Goal: Transaction & Acquisition: Purchase product/service

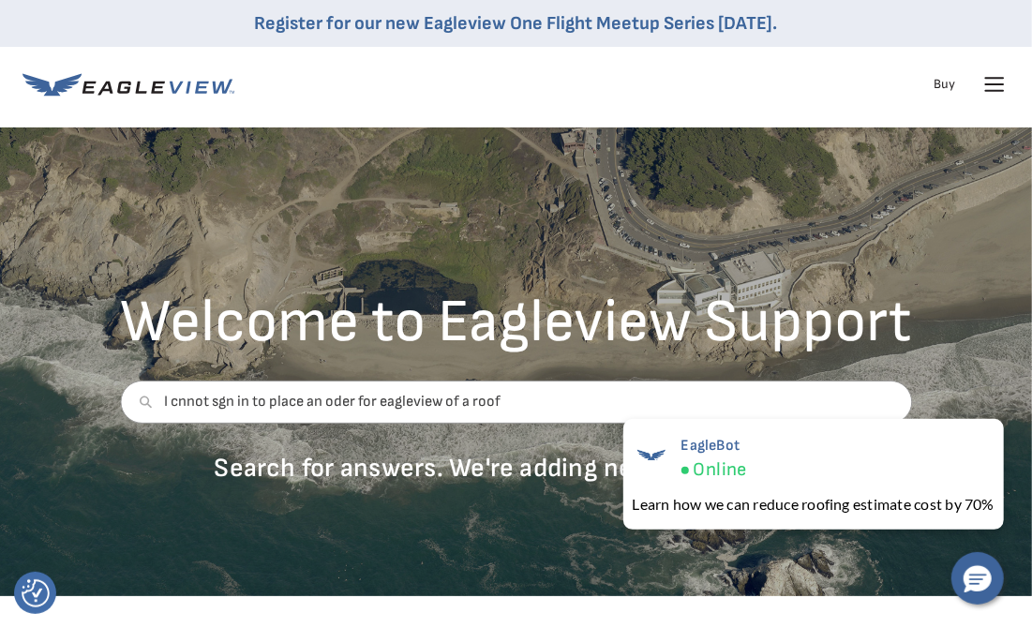
type input "I cnnot sgn in to place an oder for eagleview of a roof"
click at [969, 374] on div "Welcome to Eagleview Support I cnnot sgn in to place an oder for eagleview of a…" at bounding box center [516, 361] width 1032 height 468
click at [963, 277] on div "Welcome to Eagleview Support I cnnot sgn in to place an oder for eagleview of a…" at bounding box center [516, 361] width 1032 height 468
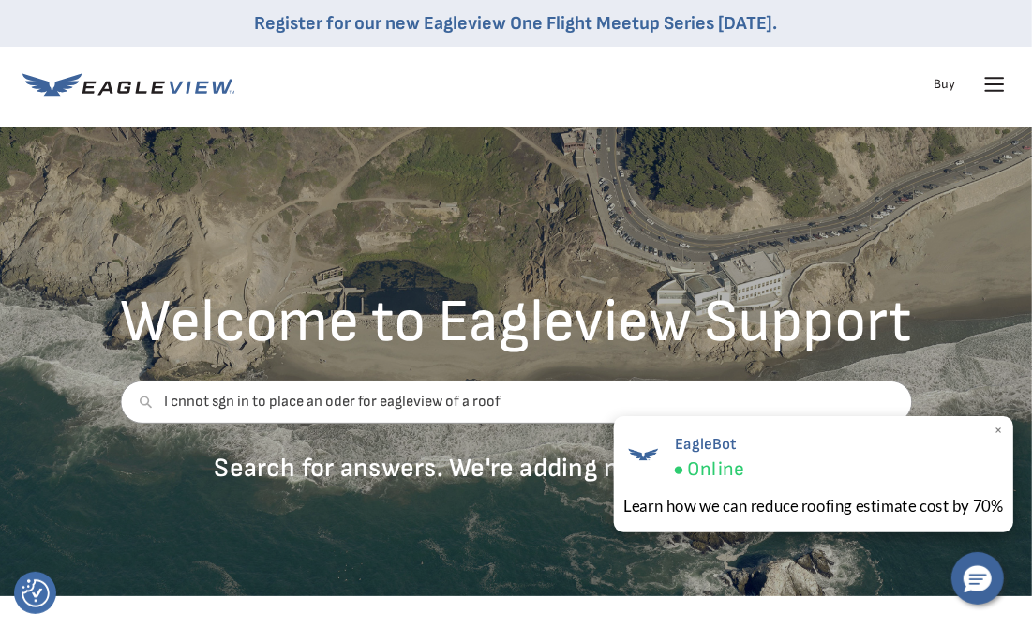
click at [698, 470] on span "Online" at bounding box center [715, 469] width 56 height 24
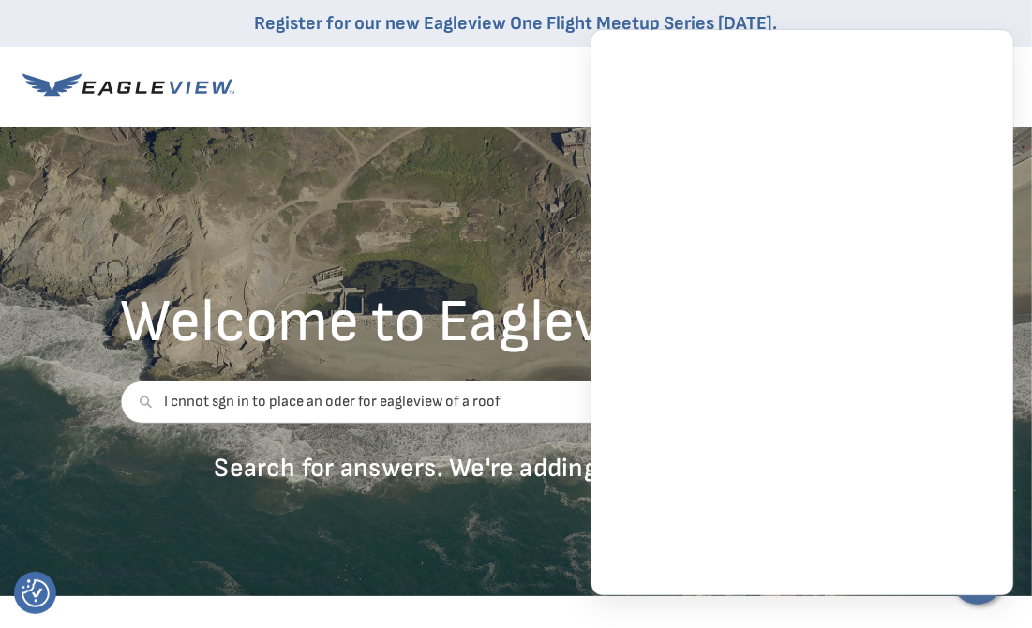
scroll to position [0, 7]
drag, startPoint x: 1026, startPoint y: 158, endPoint x: 1032, endPoint y: 70, distance: 88.3
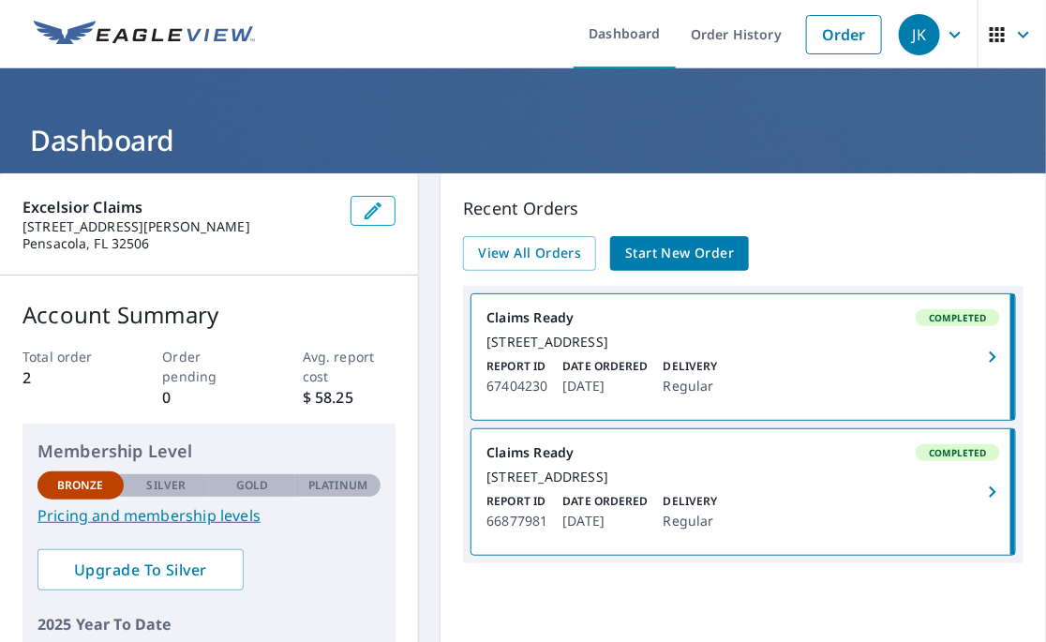
click at [663, 258] on span "Start New Order" at bounding box center [679, 253] width 109 height 23
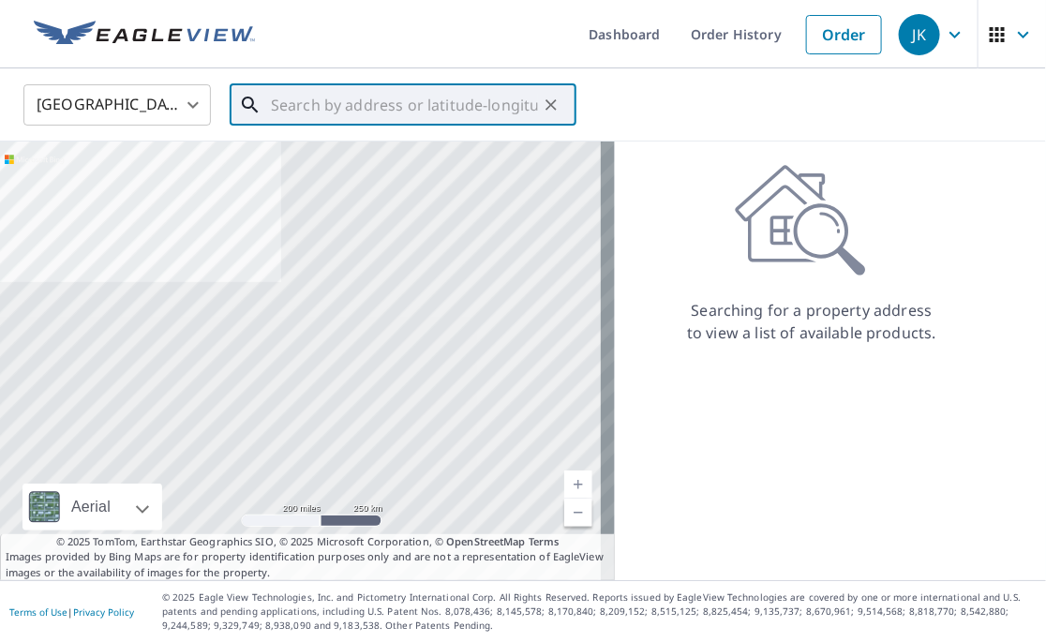
click at [307, 103] on input "text" at bounding box center [404, 105] width 267 height 52
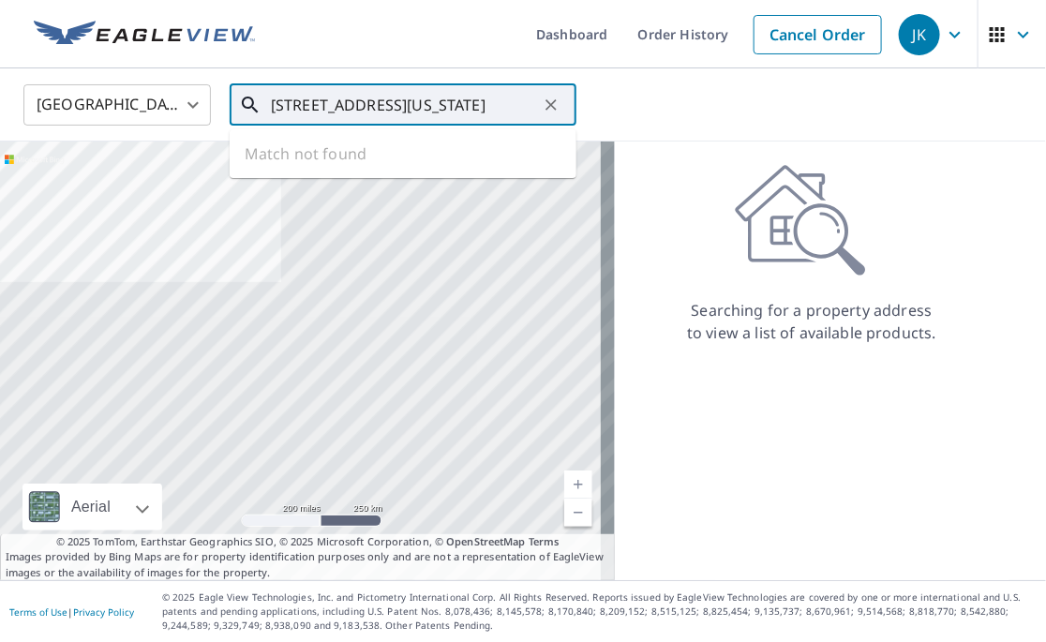
scroll to position [0, 21]
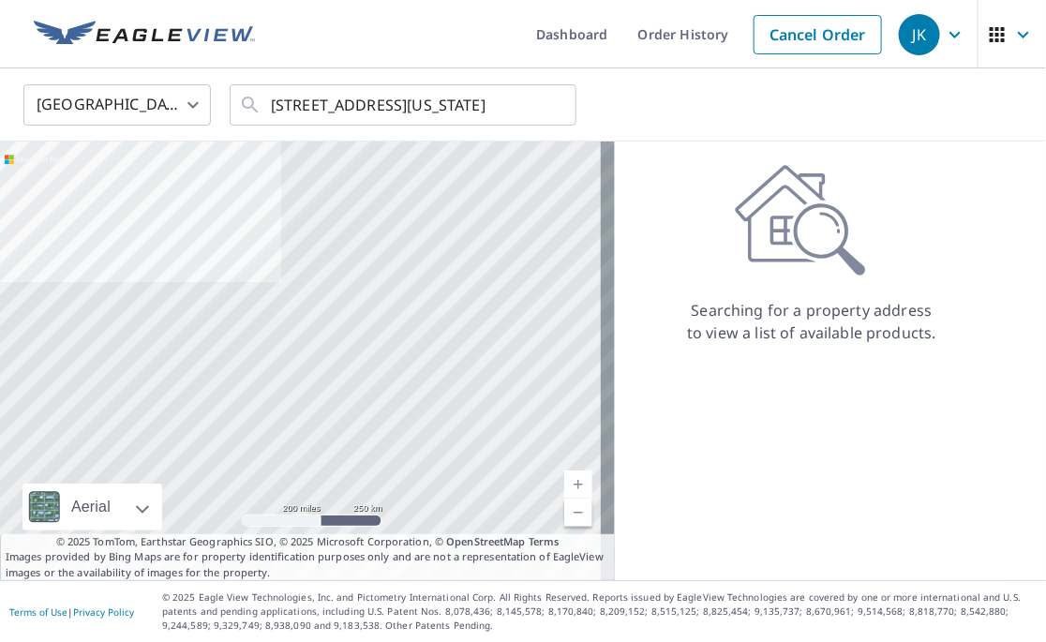
click at [652, 266] on div "Searching for a property address to view a list of available products." at bounding box center [812, 254] width 394 height 180
click at [251, 102] on icon at bounding box center [250, 105] width 22 height 22
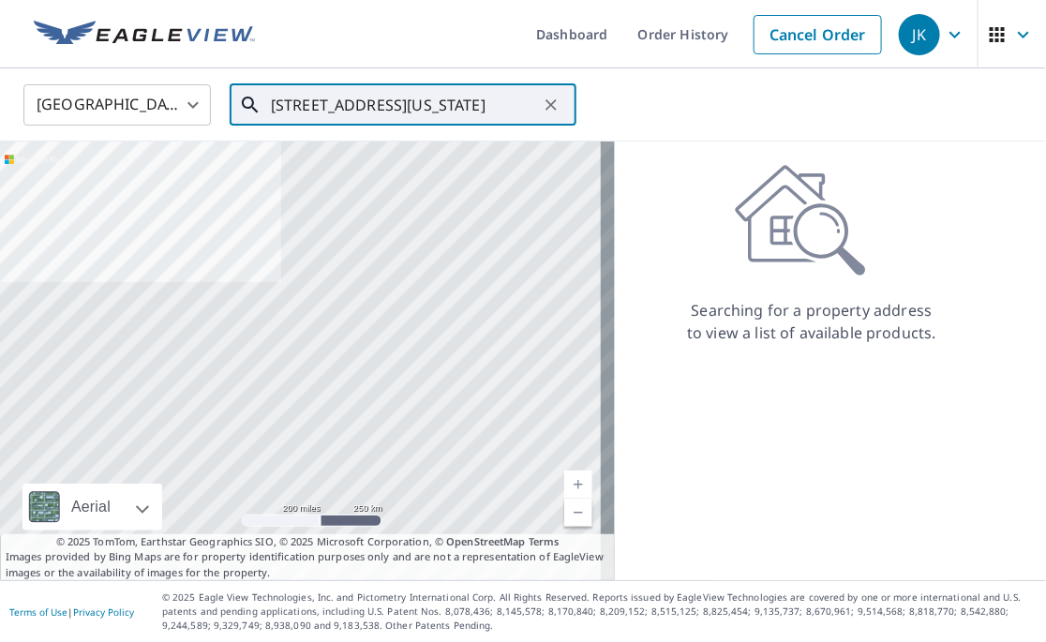
click at [251, 102] on icon at bounding box center [250, 105] width 22 height 22
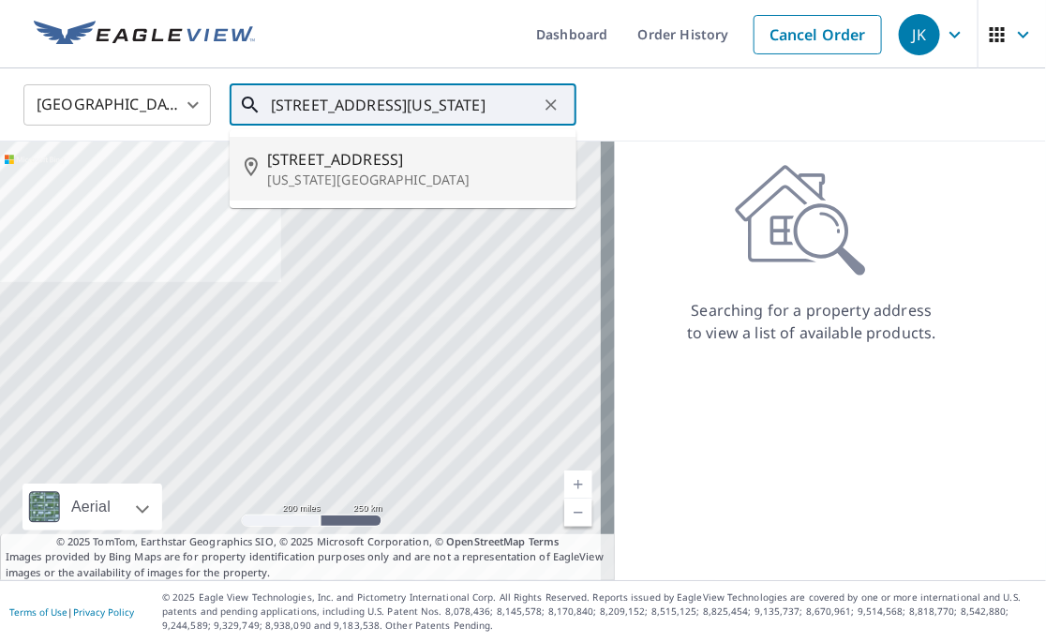
click at [320, 171] on p "[US_STATE][GEOGRAPHIC_DATA]" at bounding box center [414, 180] width 294 height 19
type input "[STREET_ADDRESS][US_STATE]"
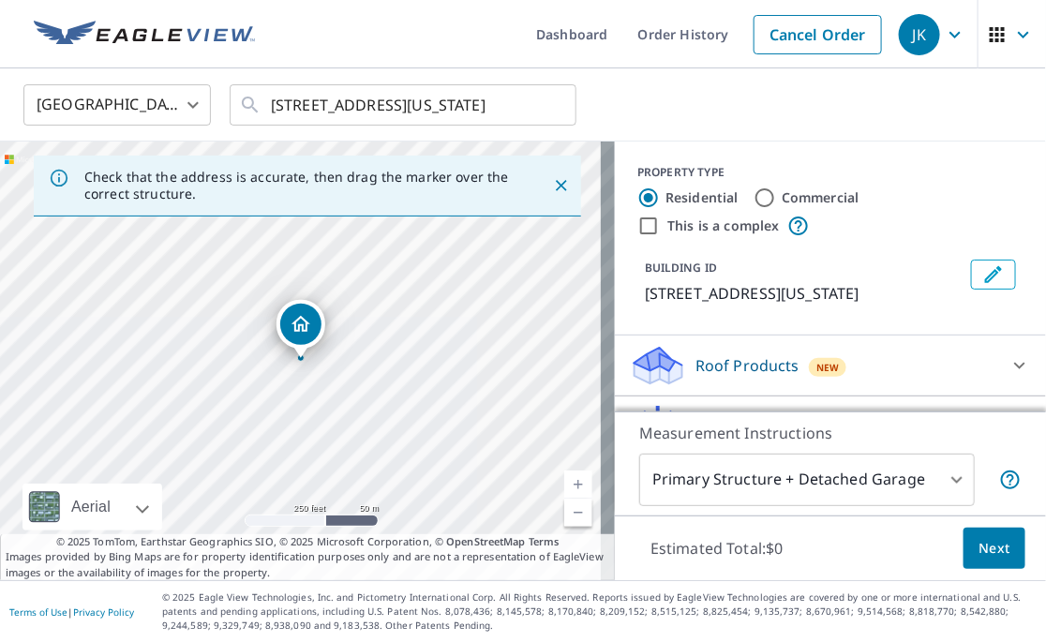
click at [568, 485] on link "Current Level 17, Zoom In" at bounding box center [578, 484] width 28 height 28
click at [568, 484] on link "Current Level 18, Zoom In" at bounding box center [578, 484] width 28 height 28
click at [568, 484] on link "Current Level 19, Zoom In" at bounding box center [578, 484] width 28 height 28
click at [568, 484] on link "Current Level 20, Zoom In Disabled" at bounding box center [578, 484] width 28 height 28
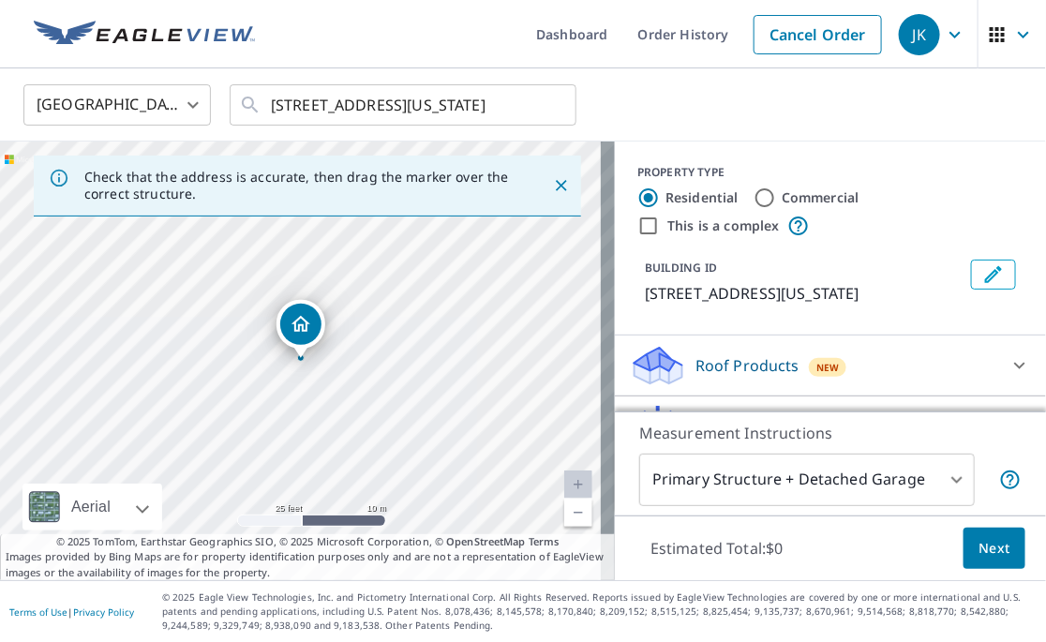
click at [568, 484] on link "Current Level 20, Zoom In Disabled" at bounding box center [578, 484] width 28 height 28
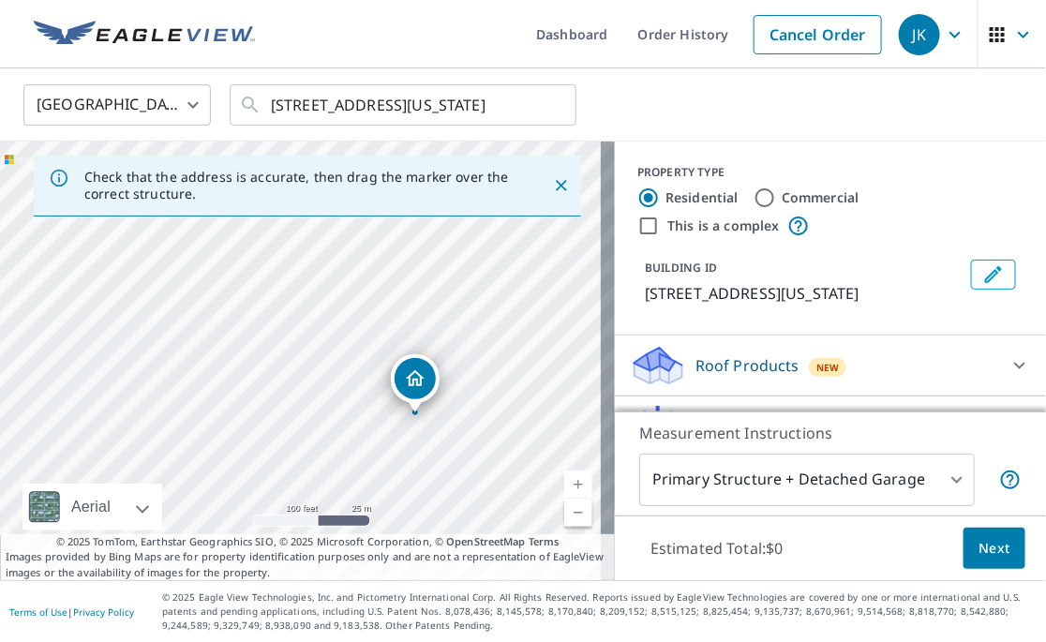
click at [409, 385] on icon "Dropped pin, building 1, Residential property, 346 W 15th St New York, NY 10011" at bounding box center [415, 378] width 19 height 16
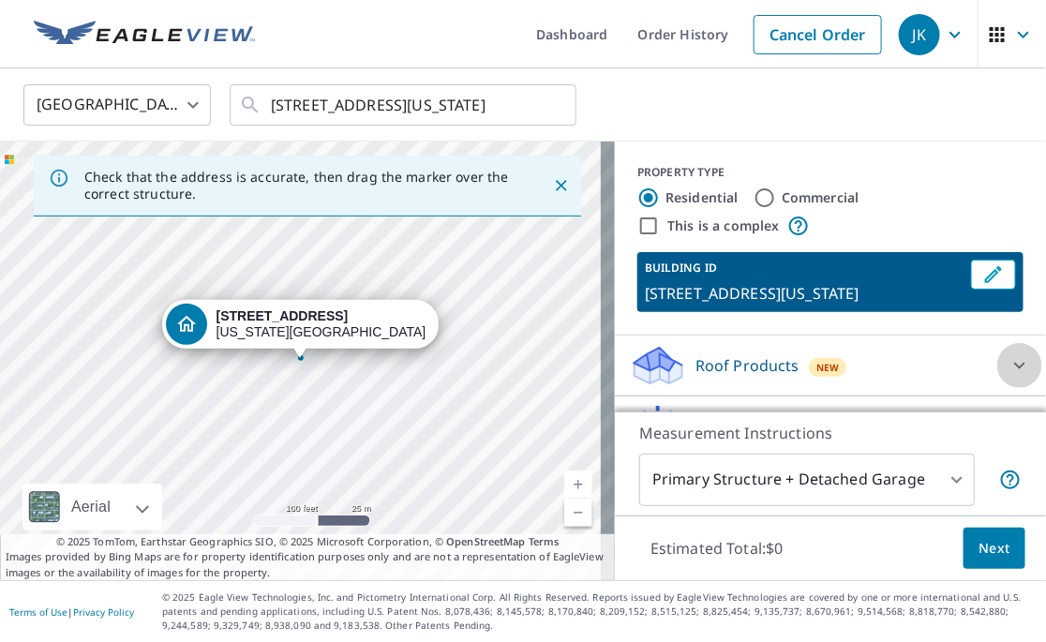
click at [1014, 367] on icon at bounding box center [1019, 366] width 11 height 7
click at [1008, 368] on icon at bounding box center [1019, 365] width 22 height 22
click at [937, 478] on body "JK JK Dashboard Order History Cancel Order JK United States [GEOGRAPHIC_DATA] ​…" at bounding box center [523, 321] width 1046 height 642
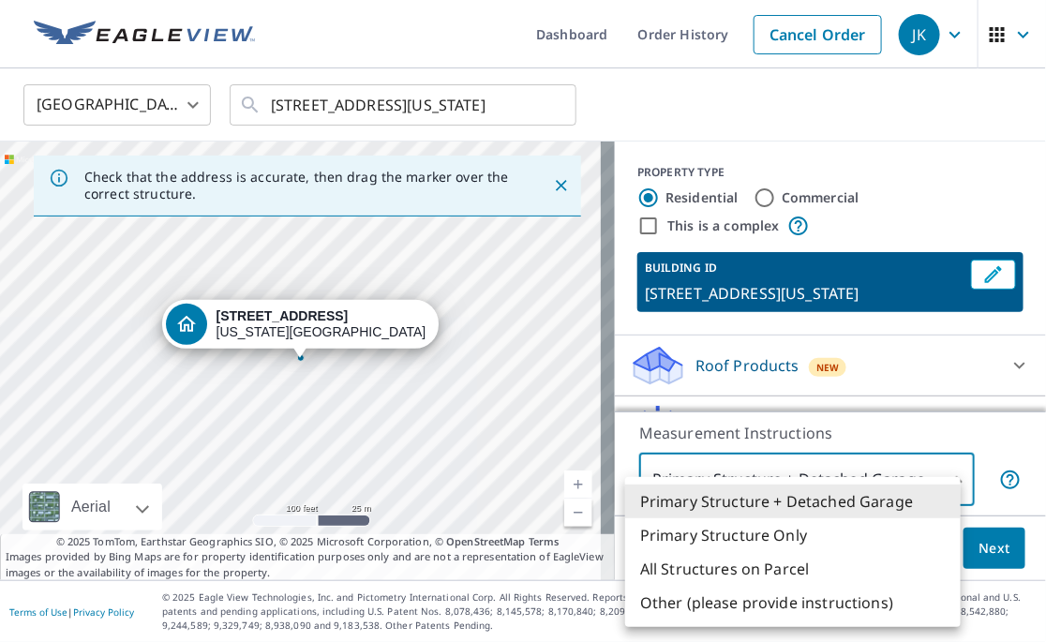
click at [732, 539] on li "Primary Structure Only" at bounding box center [792, 535] width 335 height 34
type input "2"
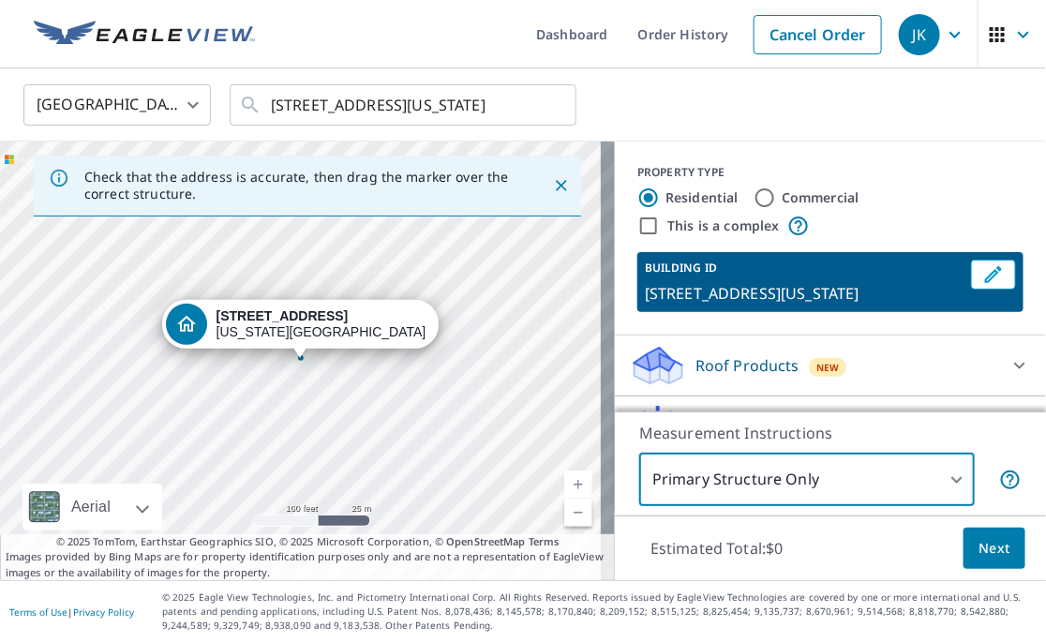
click at [978, 556] on span "Next" at bounding box center [994, 548] width 32 height 23
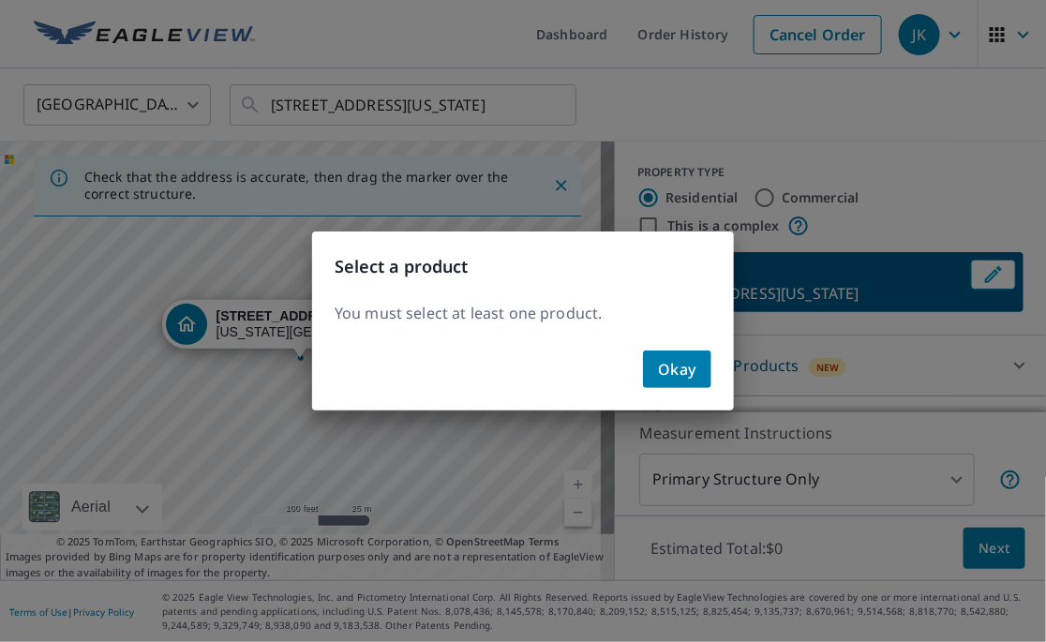
click at [678, 377] on span "Okay" at bounding box center [677, 369] width 38 height 26
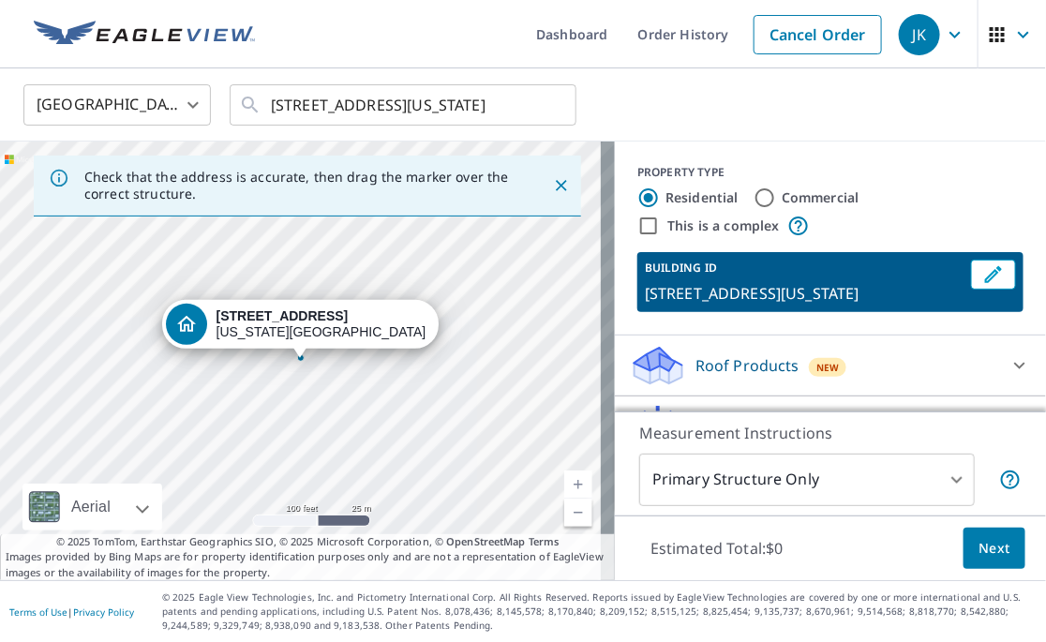
click at [1008, 364] on icon at bounding box center [1019, 365] width 22 height 22
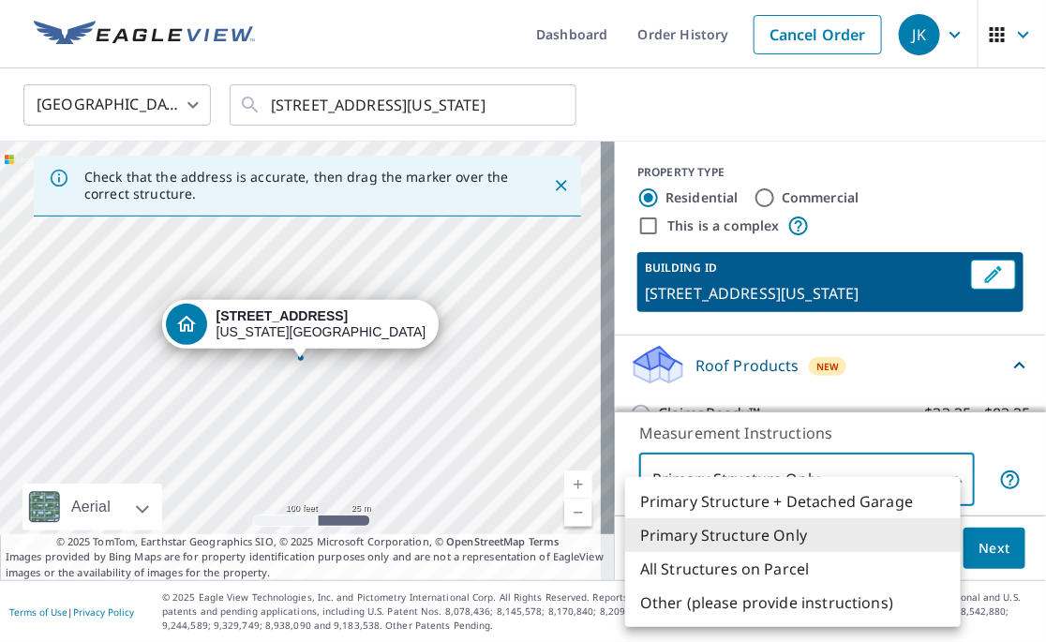
click at [802, 483] on body "JK JK Dashboard Order History Cancel Order JK United States [GEOGRAPHIC_DATA] ​…" at bounding box center [523, 321] width 1046 height 642
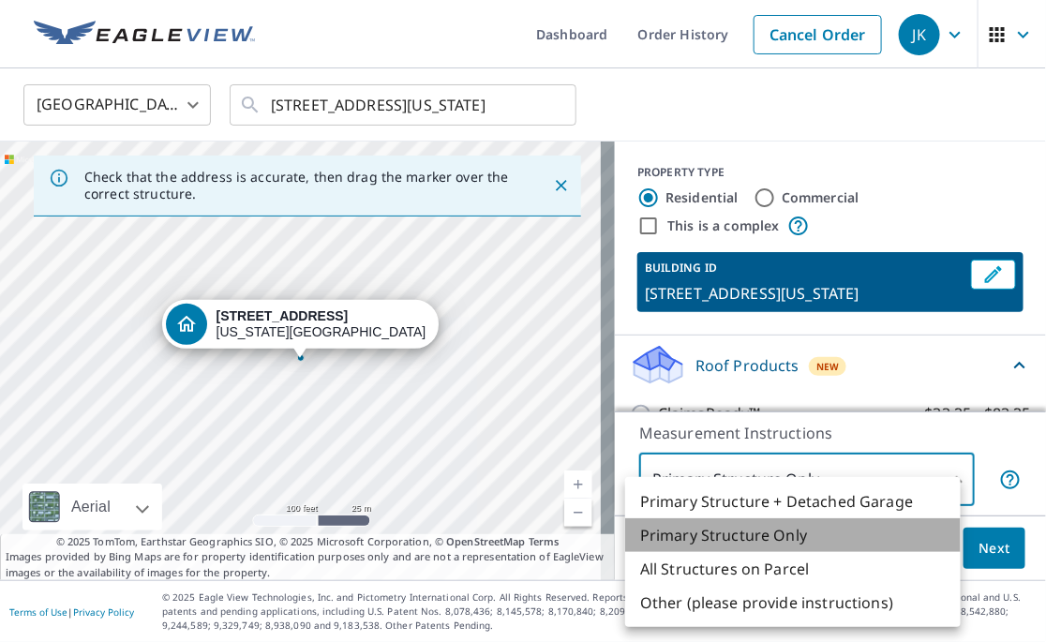
click at [785, 539] on li "Primary Structure Only" at bounding box center [792, 535] width 335 height 34
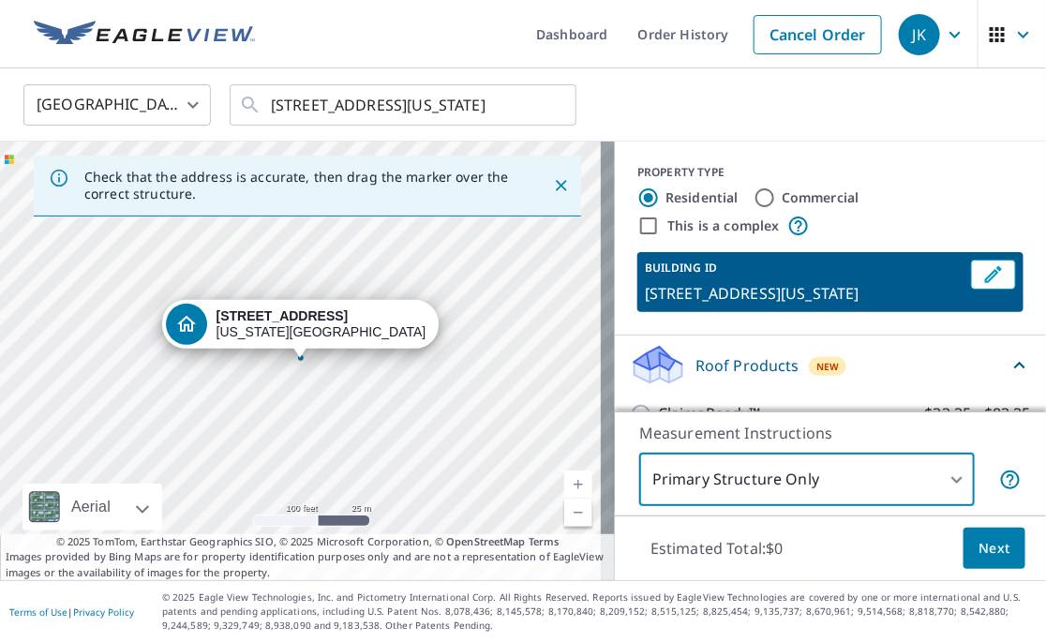
click at [986, 545] on span "Next" at bounding box center [994, 548] width 32 height 23
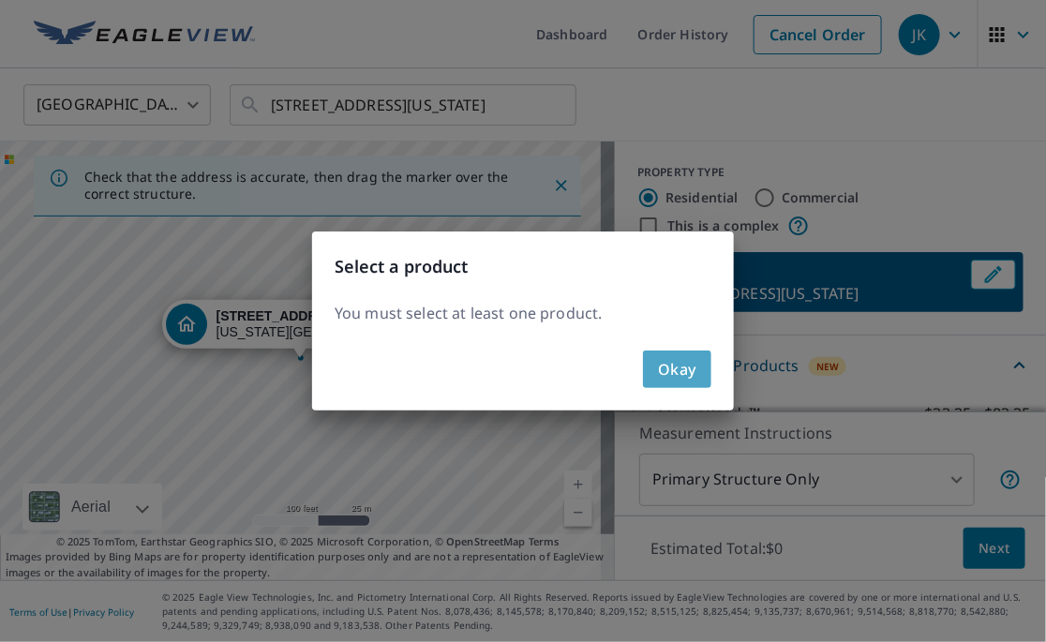
click at [682, 370] on span "Okay" at bounding box center [677, 369] width 38 height 26
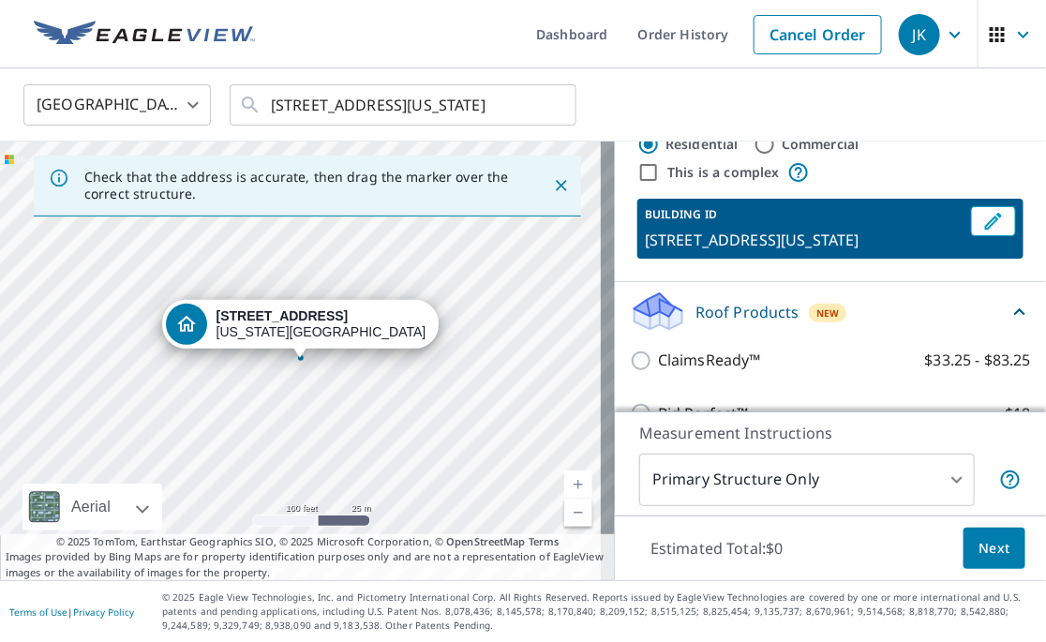
scroll to position [210, 0]
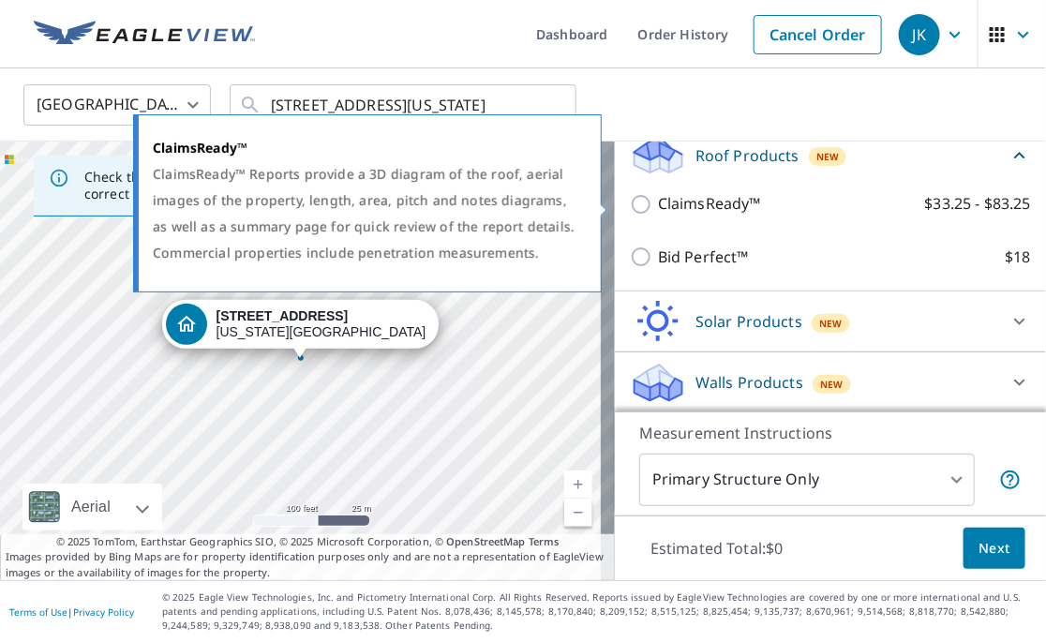
click at [696, 204] on p "ClaimsReady™" at bounding box center [709, 203] width 103 height 23
click at [658, 204] on input "ClaimsReady™ $33.25 - $83.25" at bounding box center [644, 204] width 28 height 22
checkbox input "true"
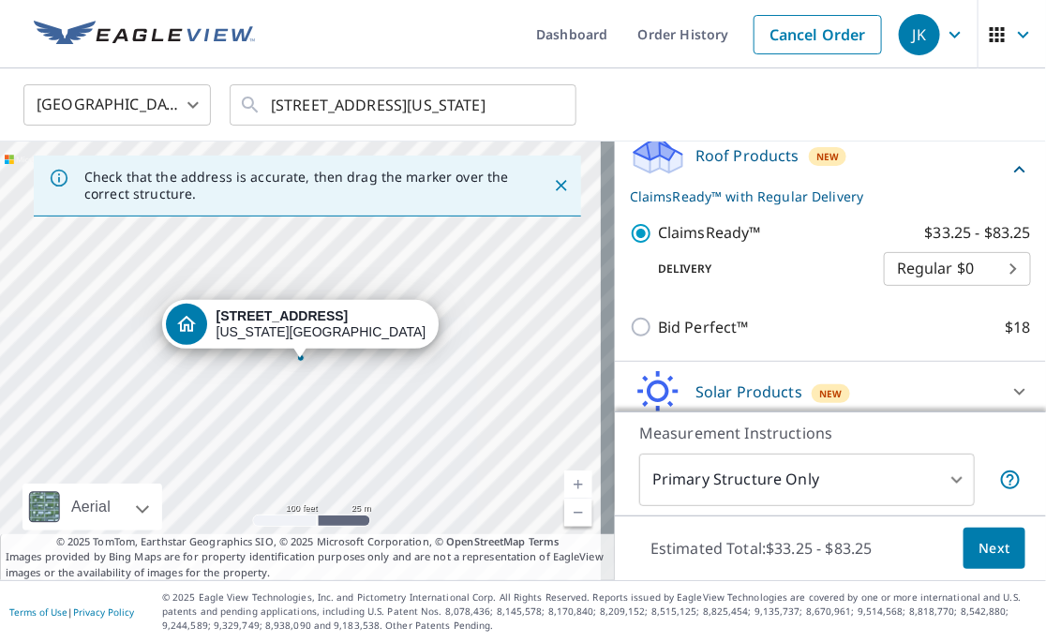
click at [982, 550] on span "Next" at bounding box center [994, 548] width 32 height 23
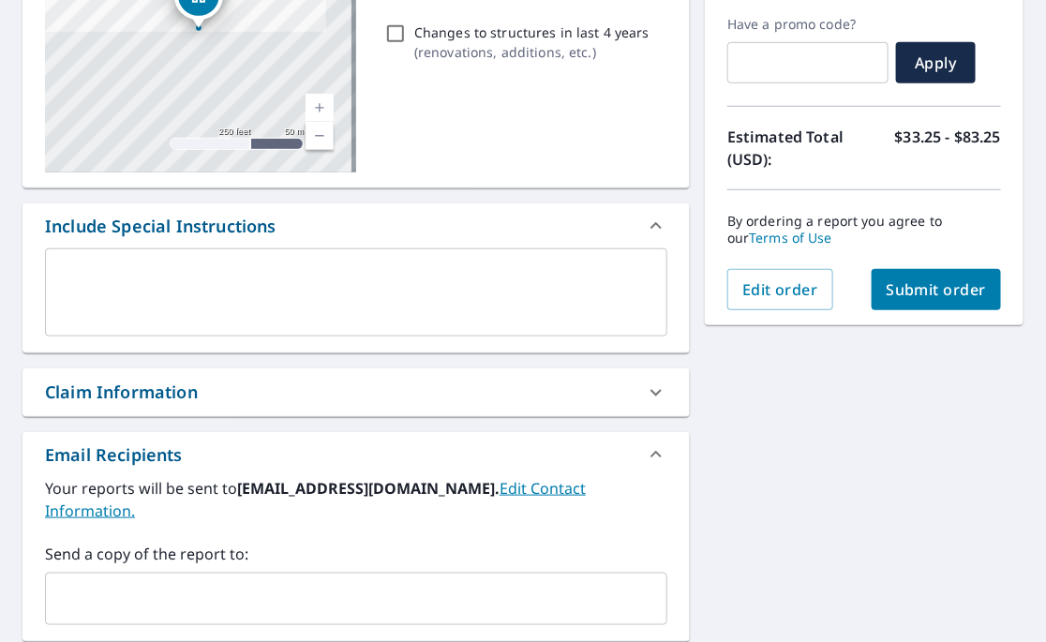
scroll to position [156, 0]
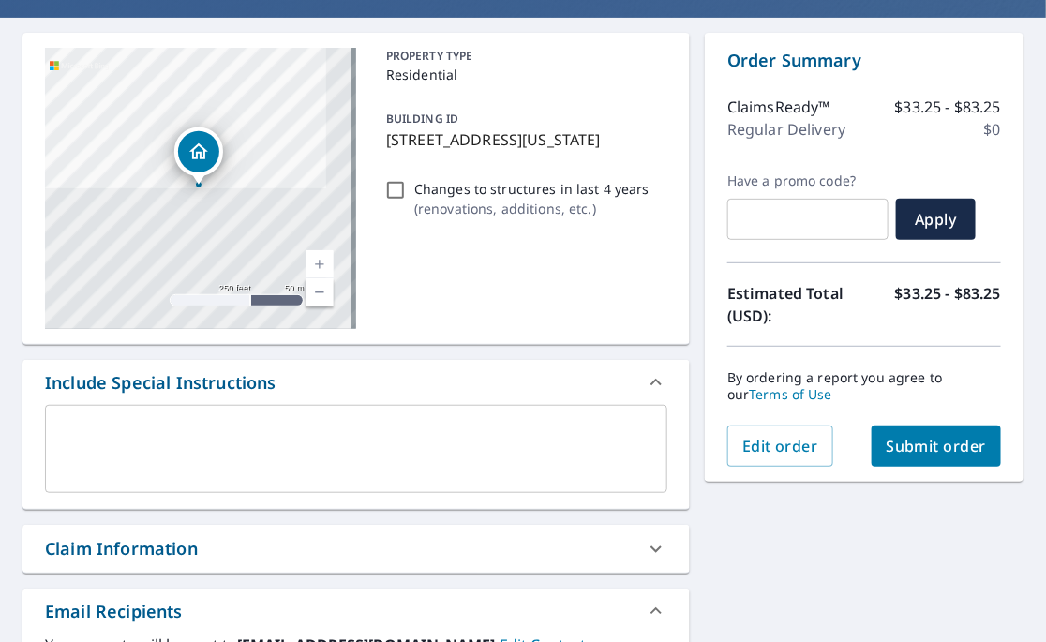
click at [919, 450] on span "Submit order" at bounding box center [936, 446] width 100 height 21
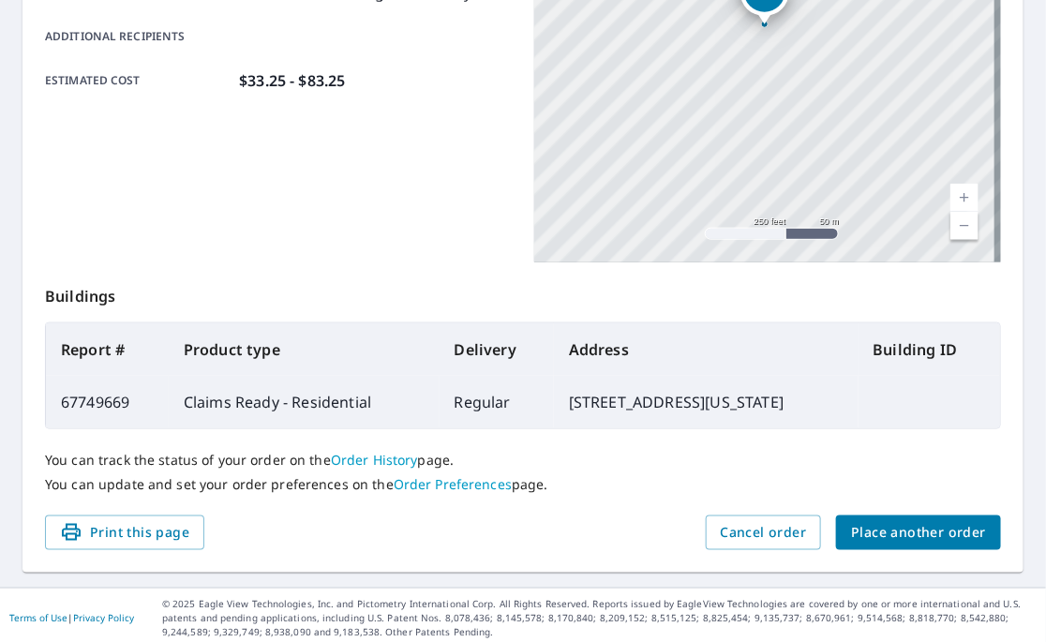
scroll to position [472, 0]
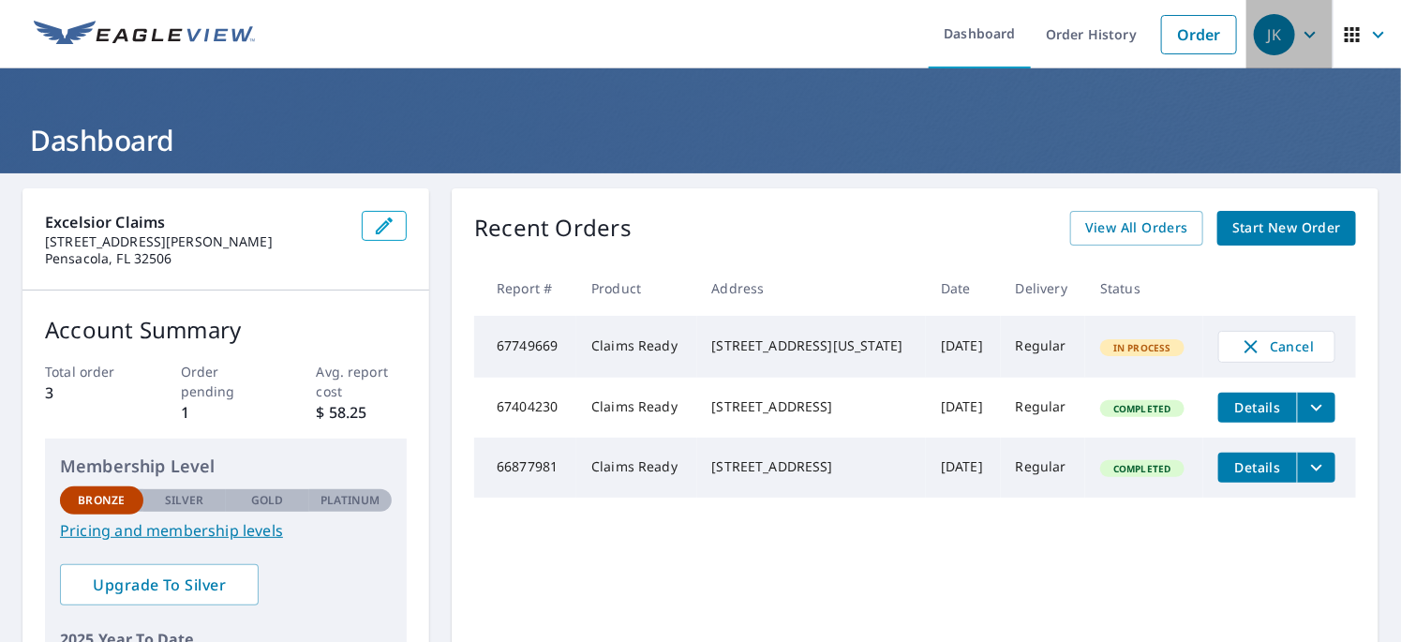
click at [1299, 33] on icon "button" at bounding box center [1310, 34] width 22 height 22
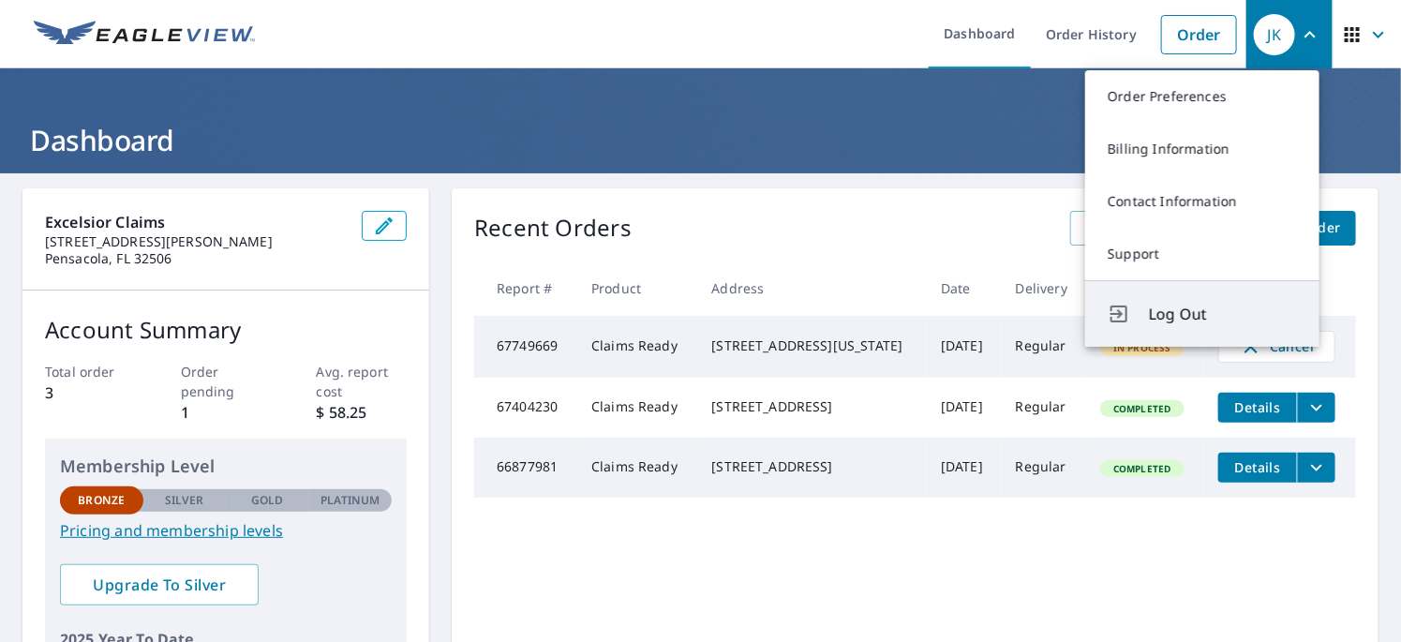
click at [1177, 315] on span "Log Out" at bounding box center [1223, 314] width 148 height 22
